Goal: Communication & Community: Answer question/provide support

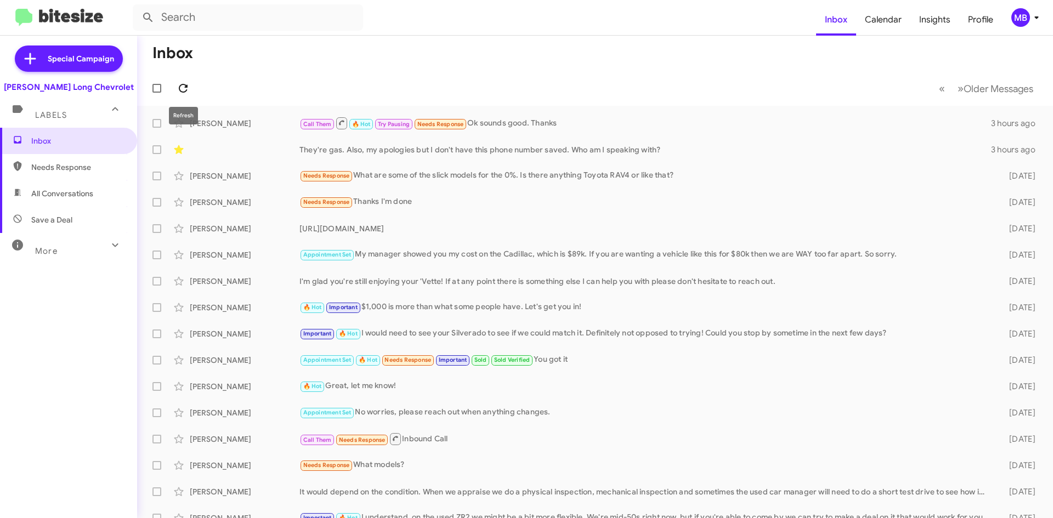
click at [180, 89] on icon at bounding box center [183, 88] width 13 height 13
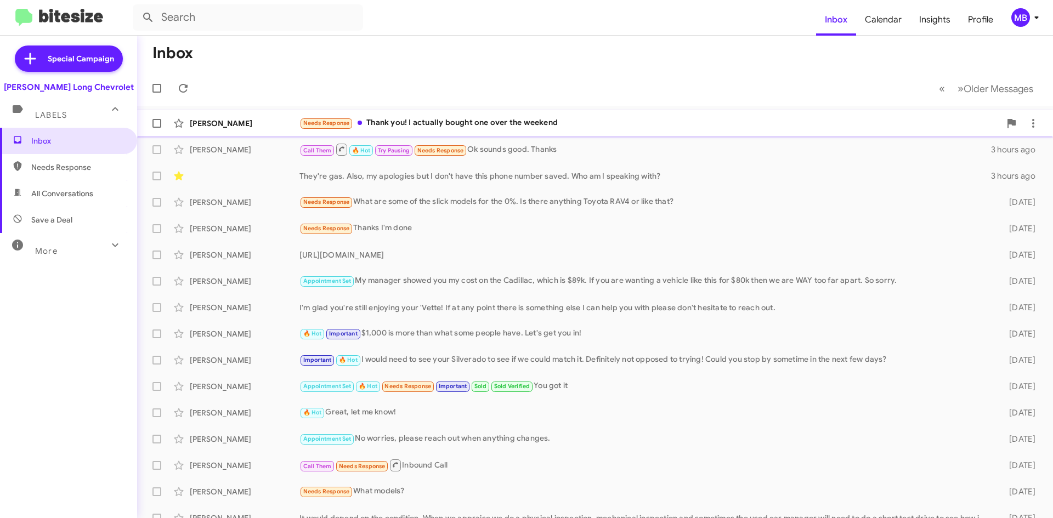
click at [624, 123] on div "Needs Response Thank you! I actually bought one over the weekend" at bounding box center [650, 123] width 701 height 13
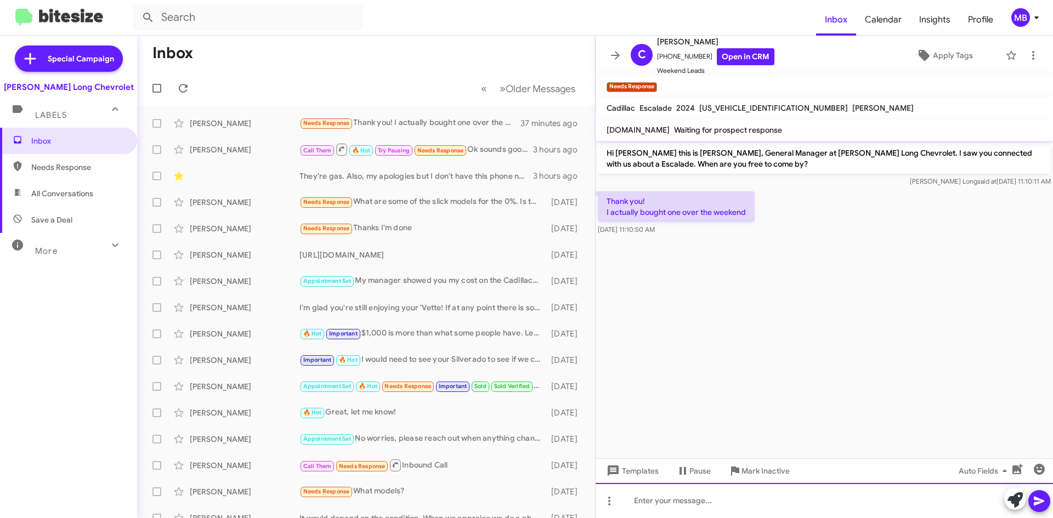
click at [704, 502] on div at bounding box center [825, 500] width 458 height 35
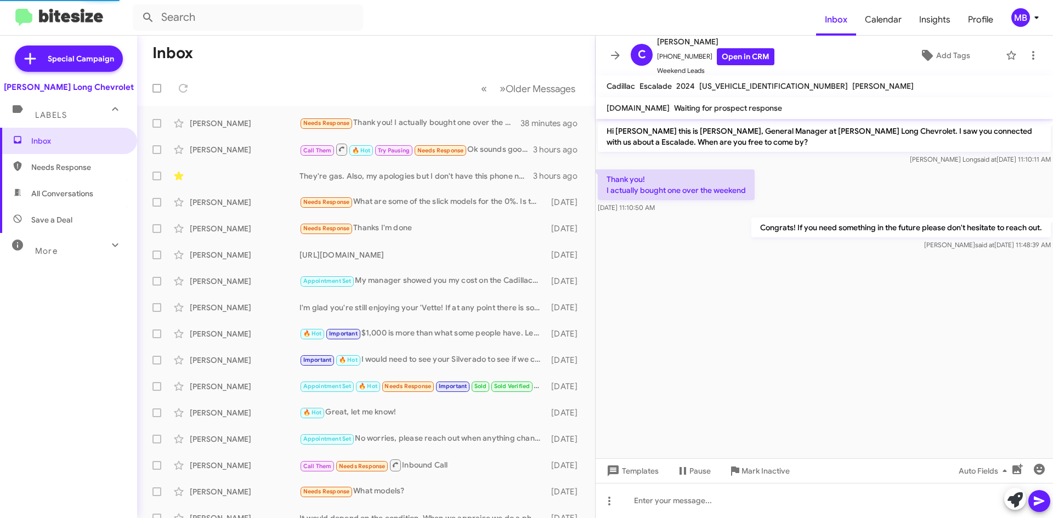
click at [69, 162] on span "Needs Response" at bounding box center [77, 167] width 93 height 11
type input "in:needs-response"
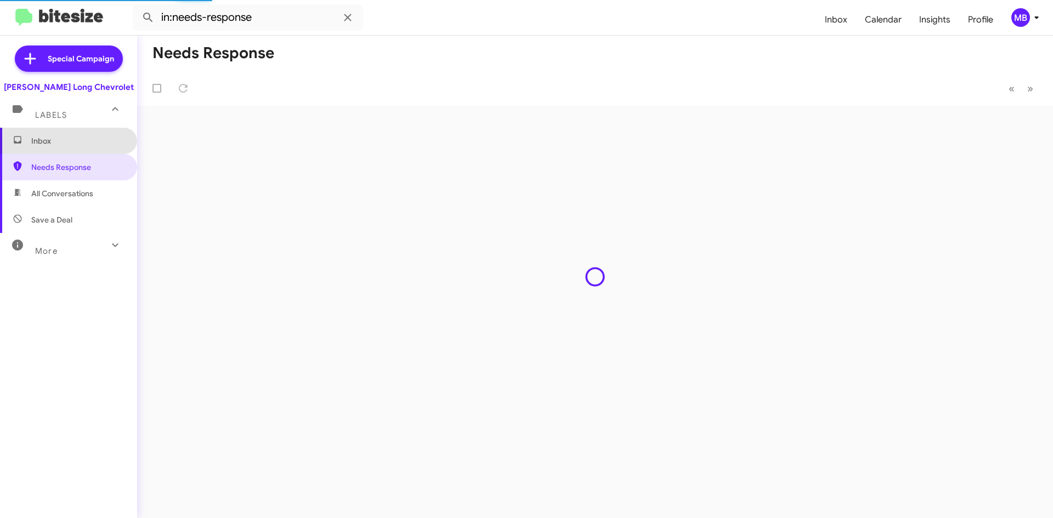
click at [78, 147] on span "Inbox" at bounding box center [68, 141] width 137 height 26
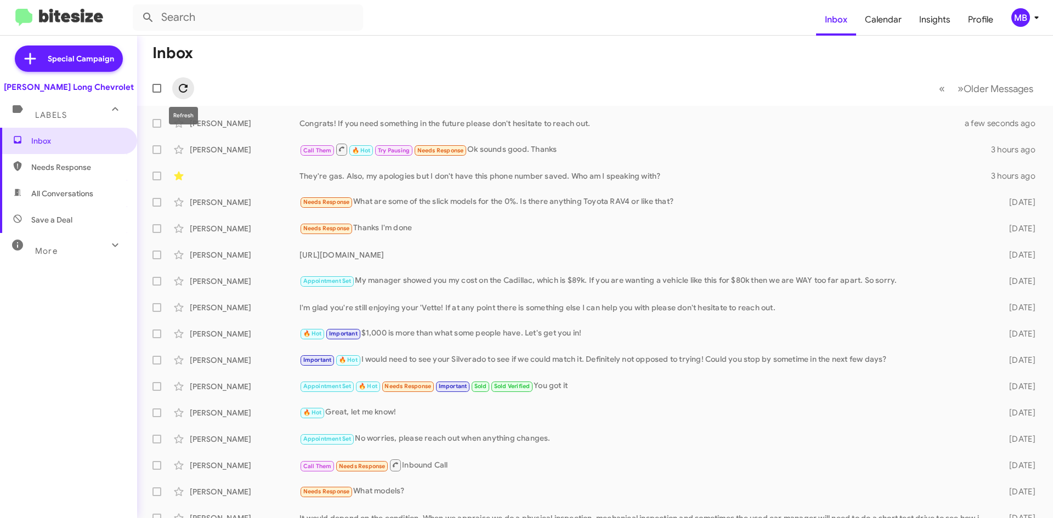
click at [182, 88] on icon at bounding box center [183, 88] width 13 height 13
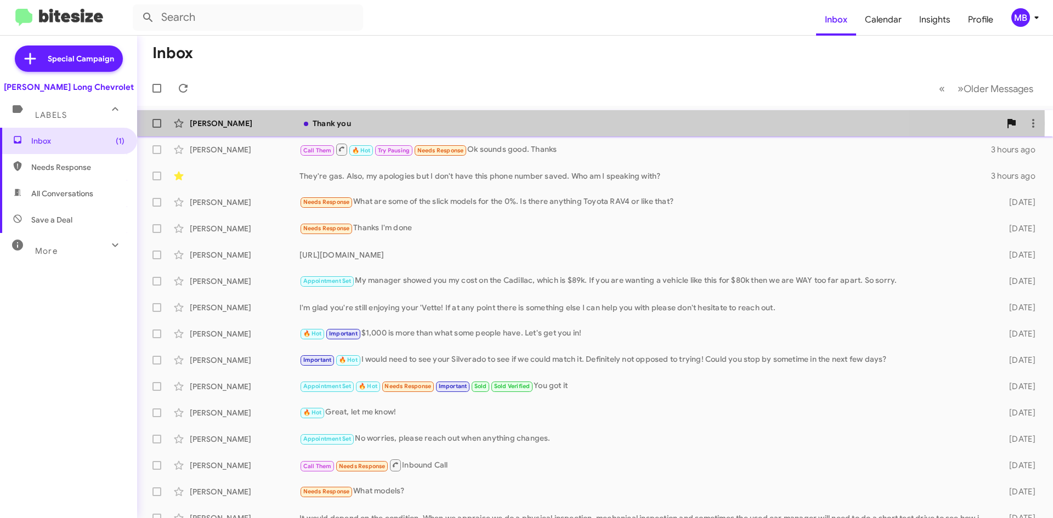
drag, startPoint x: 489, startPoint y: 123, endPoint x: 544, endPoint y: 126, distance: 55.0
click at [489, 123] on div "Thank you" at bounding box center [650, 123] width 701 height 11
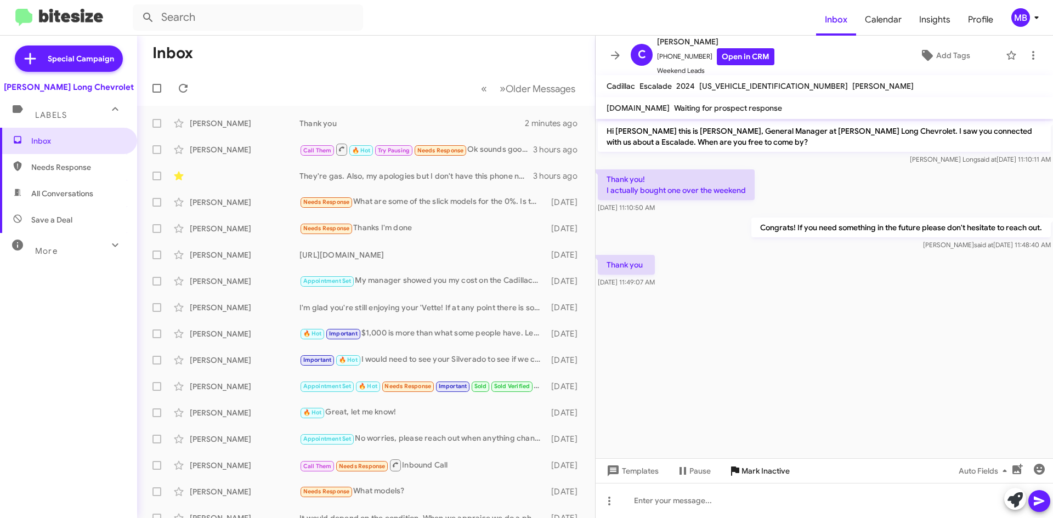
click at [741, 471] on icon at bounding box center [735, 471] width 13 height 13
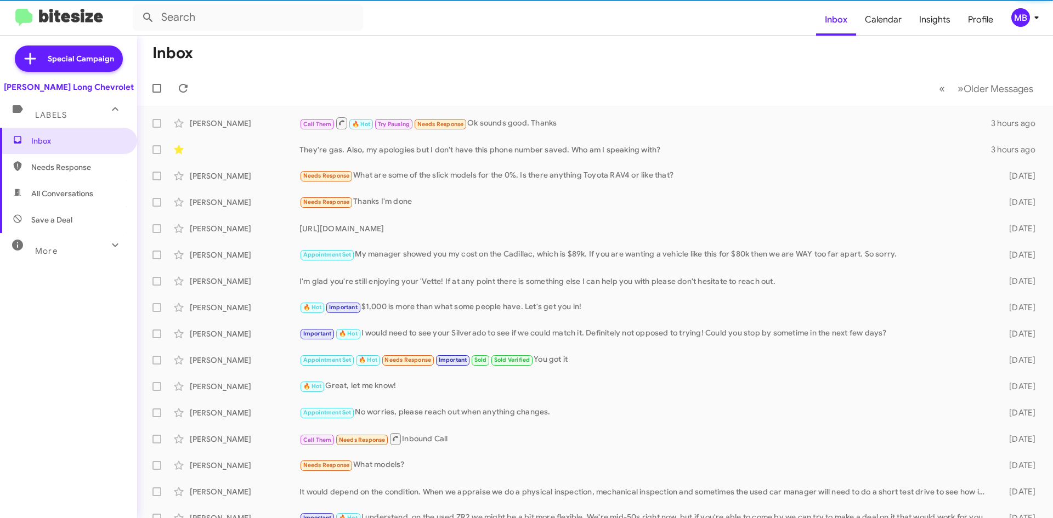
click at [58, 173] on span "Needs Response" at bounding box center [68, 167] width 137 height 26
type input "in:needs-response"
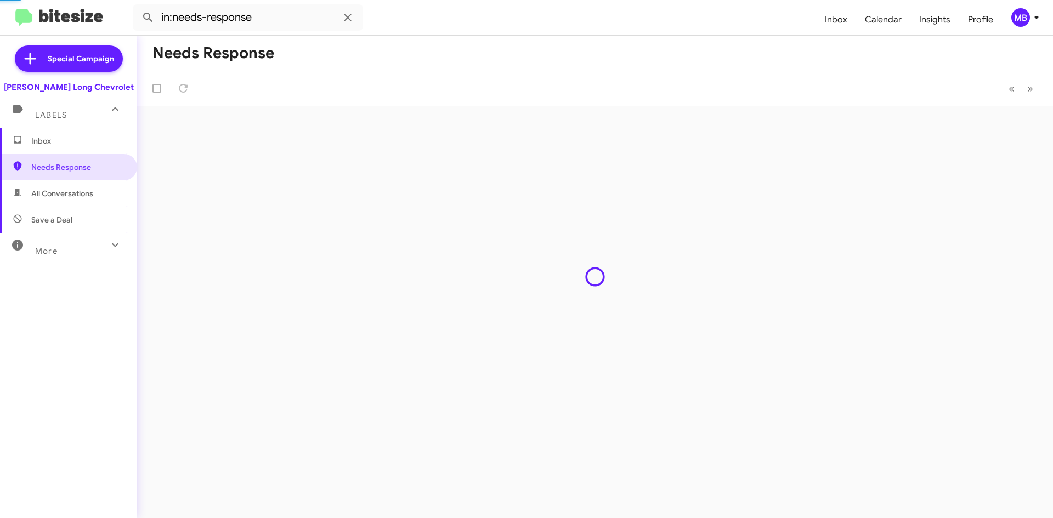
click at [70, 145] on span "Inbox" at bounding box center [77, 140] width 93 height 11
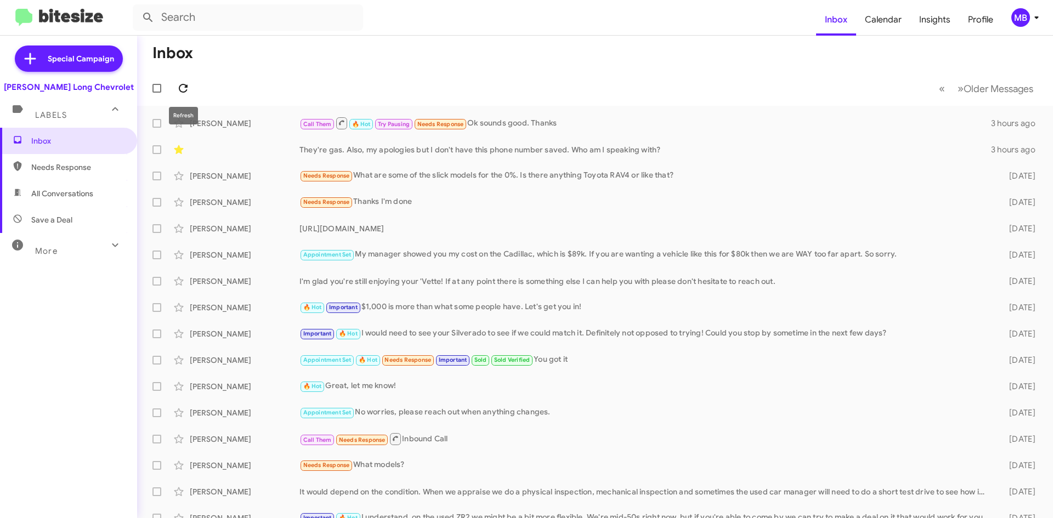
click at [185, 86] on icon at bounding box center [183, 88] width 9 height 9
